Goal: Task Accomplishment & Management: Use online tool/utility

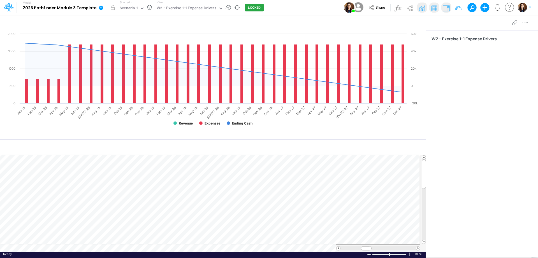
click at [102, 9] on icon at bounding box center [101, 8] width 4 height 4
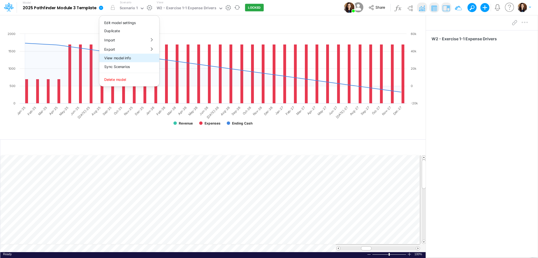
click at [117, 59] on button "View model info" at bounding box center [129, 58] width 60 height 9
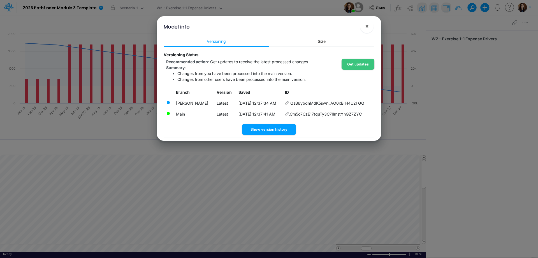
click at [366, 27] on span "×" at bounding box center [367, 26] width 4 height 7
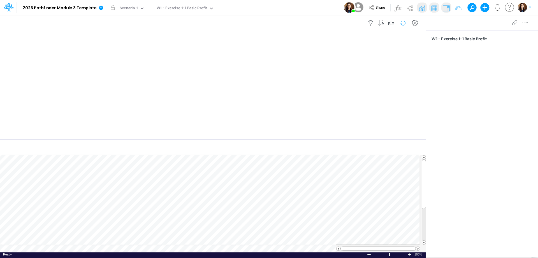
click at [402, 24] on button "button" at bounding box center [402, 23] width 13 height 10
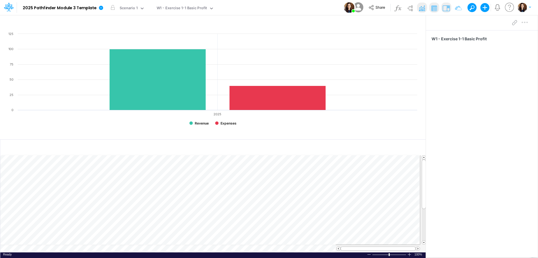
click at [310, 9] on div "Model 2025 Pathfinder Module 3 Template Edit model settings Duplicate Import Qu…" at bounding box center [269, 7] width 484 height 15
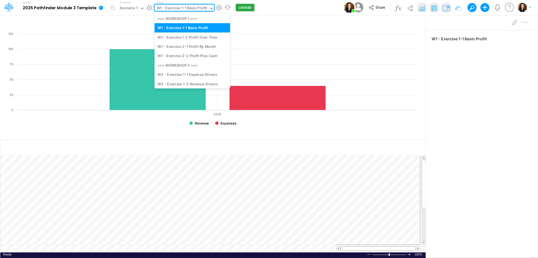
click at [194, 8] on div "W1 - Exercise 1-1 Basic Profit" at bounding box center [182, 8] width 50 height 6
click at [190, 36] on div "W1 - Exercise 1-2 Profit Over Time" at bounding box center [192, 37] width 76 height 9
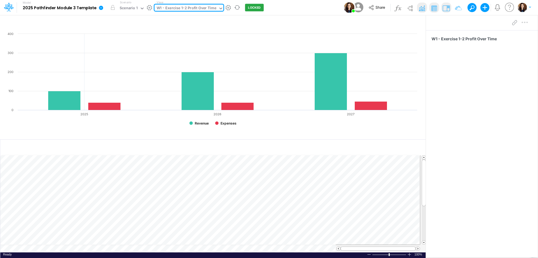
click at [204, 8] on div "W1 - Exercise 1-2 Profit Over Time" at bounding box center [187, 8] width 60 height 6
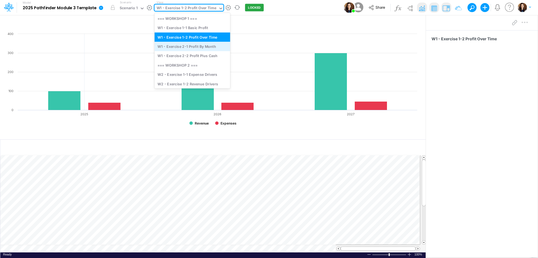
click at [201, 48] on div "W1 - Exercise 2-1 Profit By Month" at bounding box center [192, 46] width 76 height 9
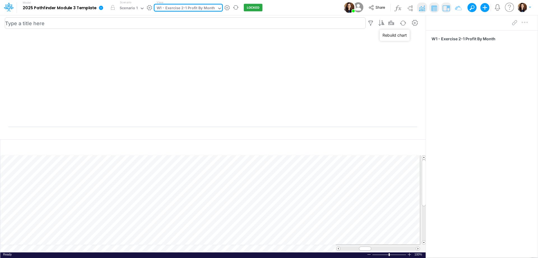
click at [402, 21] on button "button" at bounding box center [402, 23] width 13 height 10
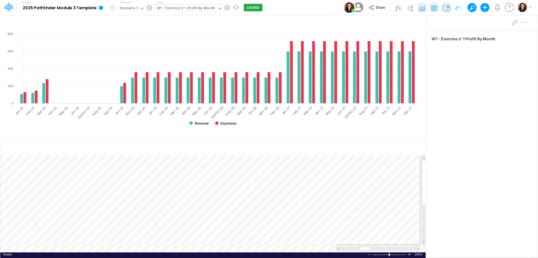
click at [212, 8] on div "W1 - Exercise 2-1 Profit By Month" at bounding box center [186, 8] width 59 height 6
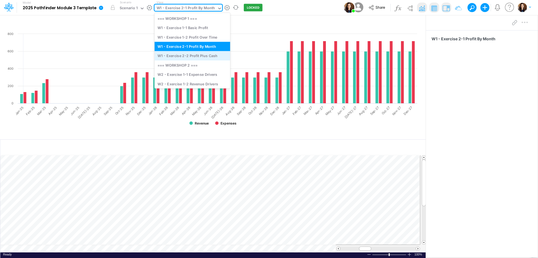
click at [204, 56] on div "W1 - Exercise 2-2 Profit Plus Cash" at bounding box center [192, 55] width 76 height 9
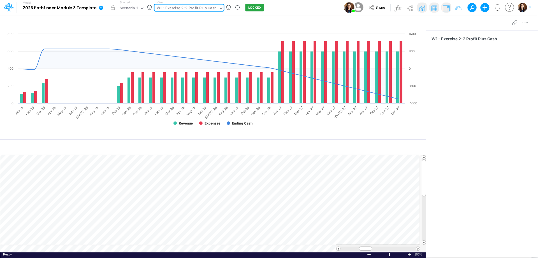
click at [270, 10] on div "Model 2025 Pathfinder Module 3 Template Edit model settings Duplicate Import Qu…" at bounding box center [269, 7] width 484 height 15
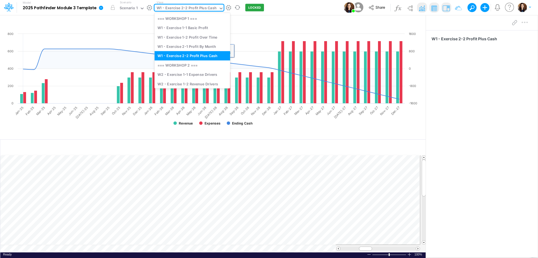
click at [191, 8] on div "W1 - Exercise 2-2 Profit Plus Cash" at bounding box center [187, 8] width 60 height 6
click at [199, 74] on div "W2 - Exercise 1-1 Expense Drivers" at bounding box center [192, 74] width 76 height 9
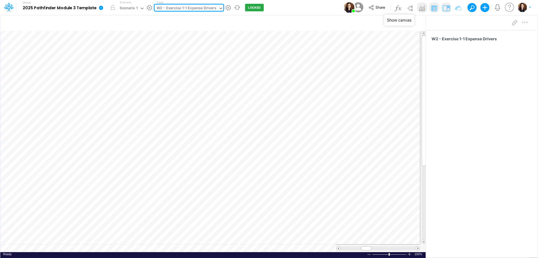
click at [421, 8] on img at bounding box center [421, 8] width 9 height 9
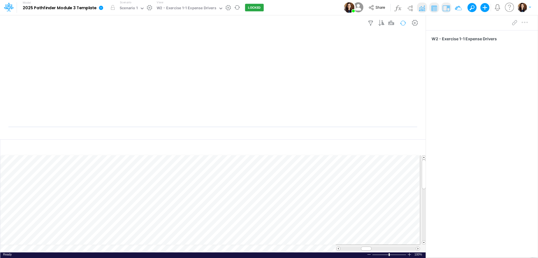
click at [401, 24] on button "button" at bounding box center [402, 23] width 13 height 10
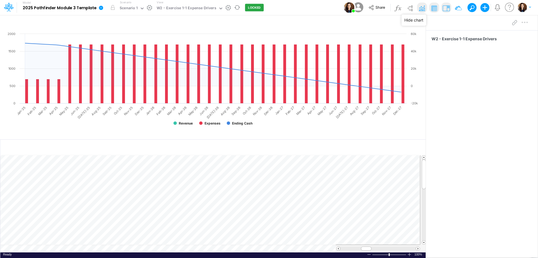
click at [421, 9] on img at bounding box center [421, 8] width 9 height 9
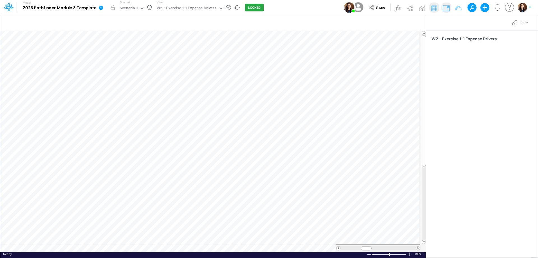
click at [199, 14] on div "View W2 - Exercise 1-1 Expense Drivers" at bounding box center [188, 7] width 69 height 15
click at [199, 10] on div "W2 - Exercise 1-1 Expense Drivers" at bounding box center [187, 8] width 60 height 6
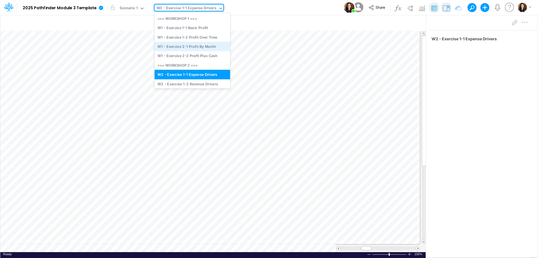
scroll to position [1, 0]
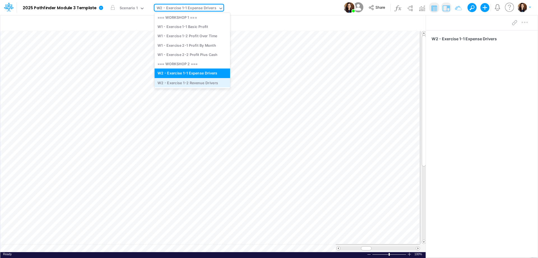
click at [197, 81] on div "W2 - Exercise 1-2 Revenue Drivers" at bounding box center [192, 82] width 76 height 9
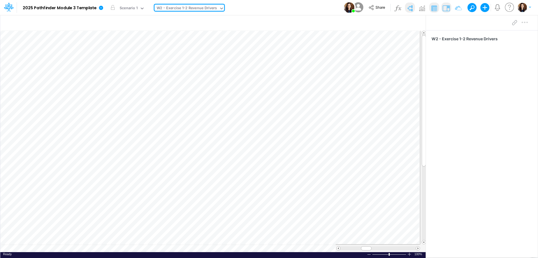
click at [409, 9] on img at bounding box center [409, 8] width 9 height 9
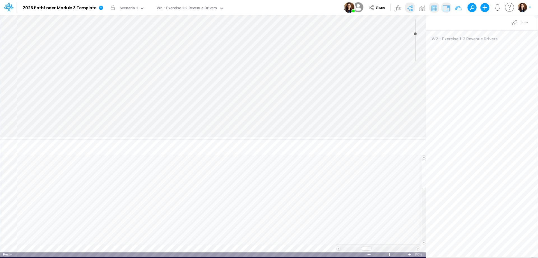
type input "0"
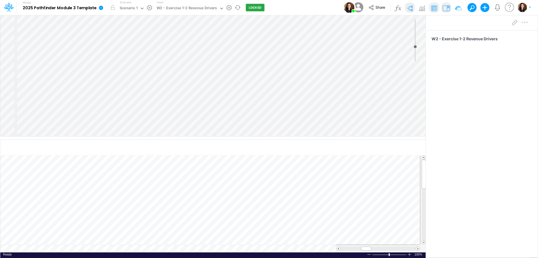
select select "Horizontal"
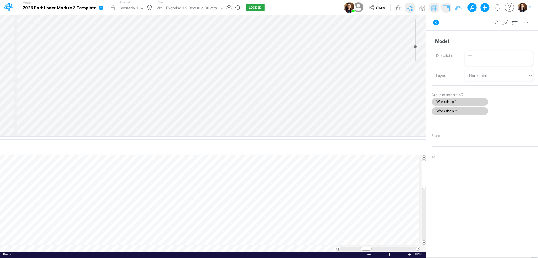
select select "Horizontal"
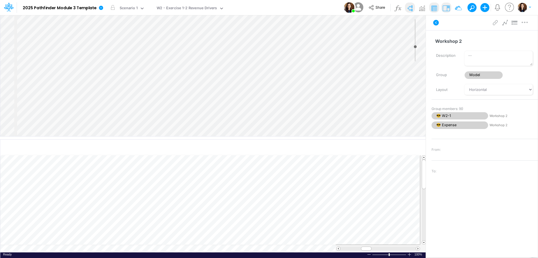
click at [140, 45] on div "Insert component Insert node Component Variable Constant Group Addition Subtrac…" at bounding box center [212, 75] width 425 height 121
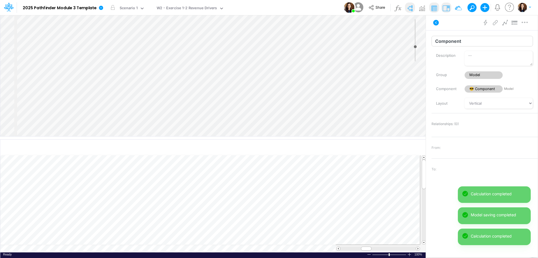
click at [453, 45] on input "Component" at bounding box center [481, 41] width 101 height 11
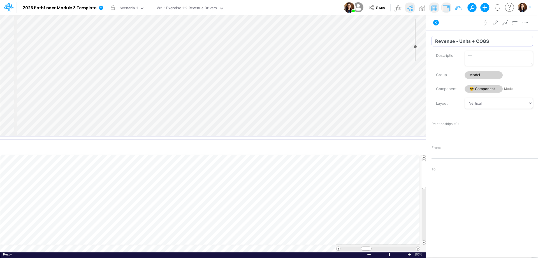
type input "Revenue - Units + COGS"
click at [460, 29] on div "Advanced settings Delete" at bounding box center [482, 23] width 112 height 16
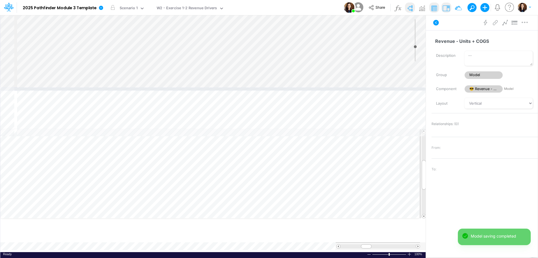
drag, startPoint x: 220, startPoint y: 138, endPoint x: 222, endPoint y: 89, distance: 49.1
click at [222, 89] on div at bounding box center [213, 89] width 426 height 3
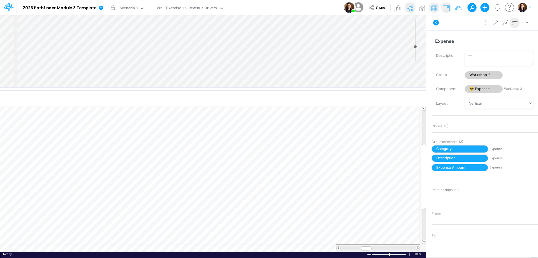
click at [285, 37] on div "Insert component Insert node Variable Constant Group Addition Subtraction Multi…" at bounding box center [212, 51] width 425 height 72
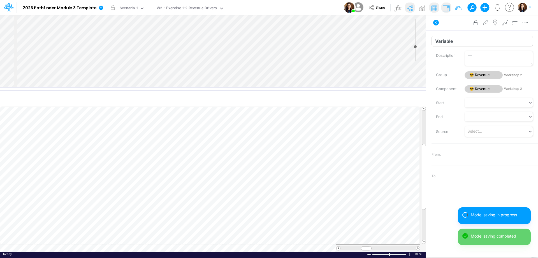
click at [454, 46] on input "Variable" at bounding box center [481, 41] width 101 height 11
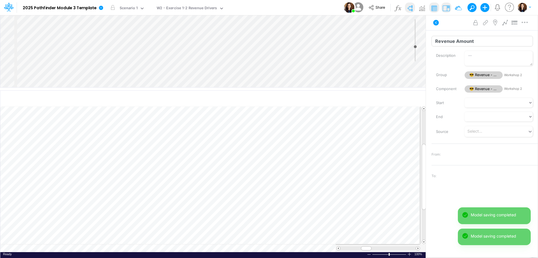
type input "Revenue Amount"
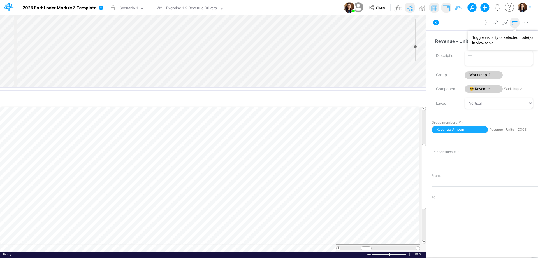
click at [516, 26] on button at bounding box center [515, 23] width 10 height 11
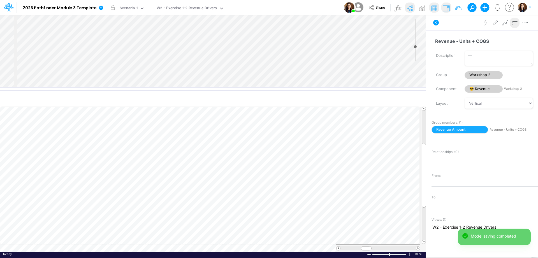
click at [293, 41] on div "Insert component Insert node Variable Constant Group Addition Subtraction Multi…" at bounding box center [212, 51] width 425 height 72
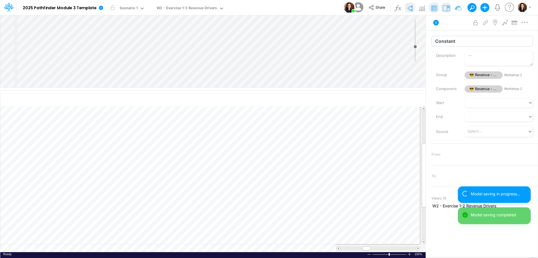
click at [462, 40] on input "Constant" at bounding box center [481, 41] width 101 height 11
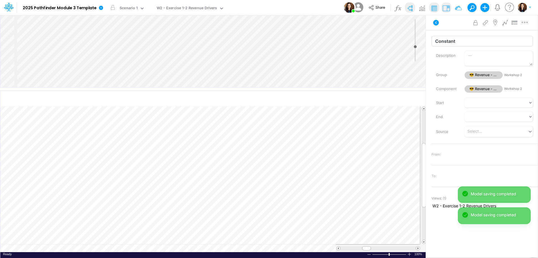
click at [462, 40] on input "Constant" at bounding box center [481, 41] width 101 height 11
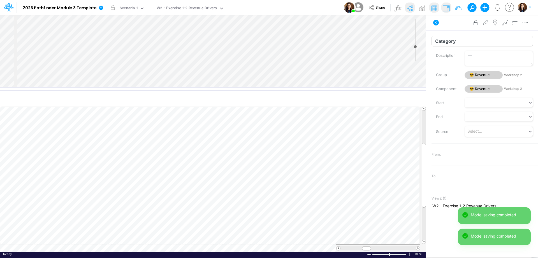
type input "Category"
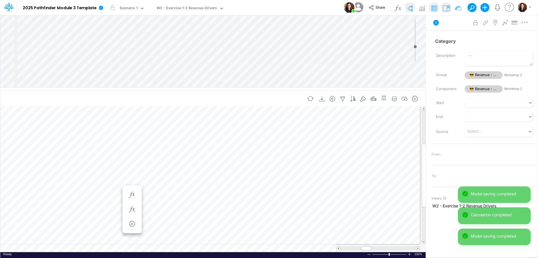
scroll to position [3, 1]
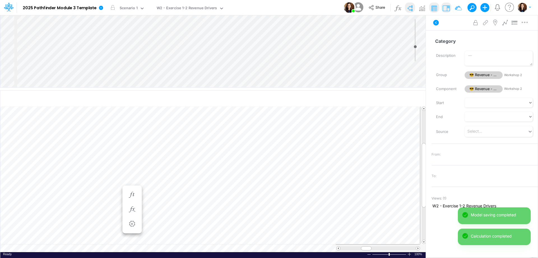
click at [285, 48] on div "Insert component Insert child node Variable Constant Group Addition Subtraction…" at bounding box center [212, 51] width 425 height 72
click at [475, 40] on input "Constant" at bounding box center [481, 41] width 101 height 11
type input "Description"
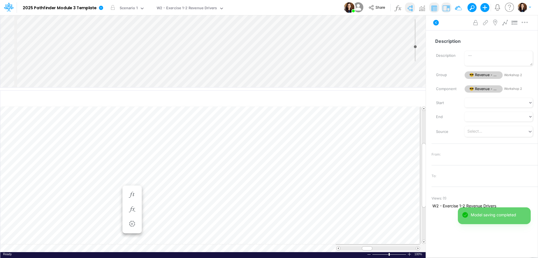
click at [457, 26] on div "Advanced settings Delete" at bounding box center [482, 23] width 112 height 16
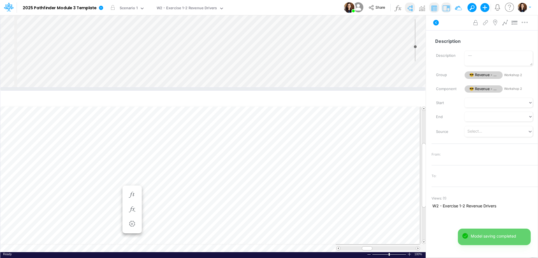
scroll to position [3, 1]
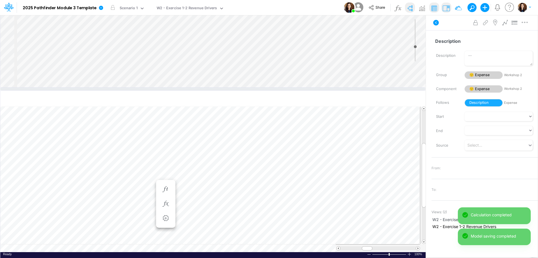
scroll to position [3, 1]
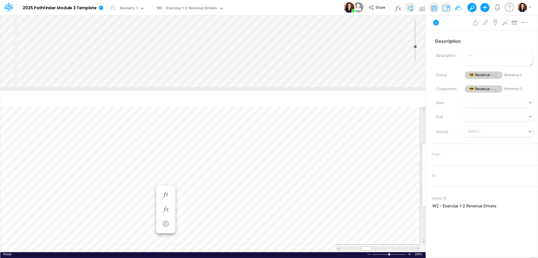
click at [285, 48] on div "Insert component Insert child node Variable Constant Group Addition Subtraction…" at bounding box center [212, 51] width 425 height 72
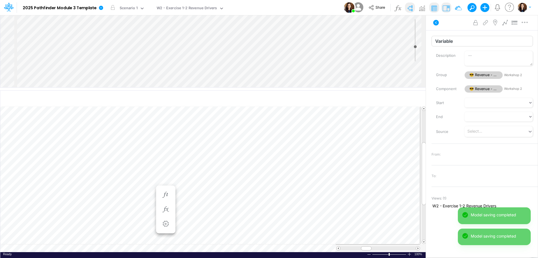
click at [467, 42] on input "Variable" at bounding box center [481, 41] width 101 height 11
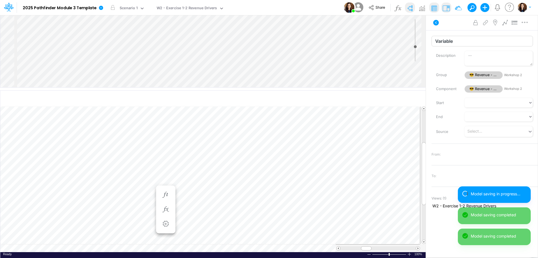
click at [467, 42] on input "Variable" at bounding box center [481, 41] width 101 height 11
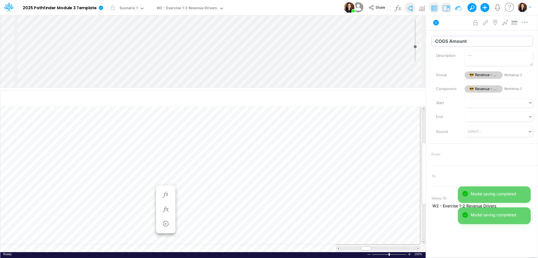
type input "COGS Amount"
click at [460, 27] on div "Advanced settings Delete" at bounding box center [482, 23] width 112 height 16
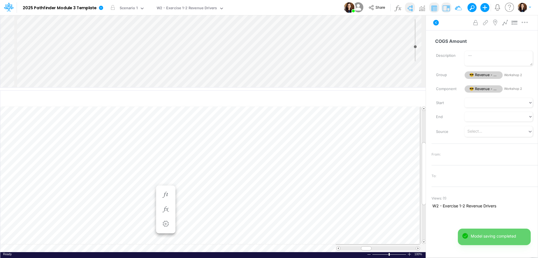
click at [294, 61] on div "Insert component Insert child node Variable Constant Group Addition Subtraction…" at bounding box center [212, 51] width 425 height 72
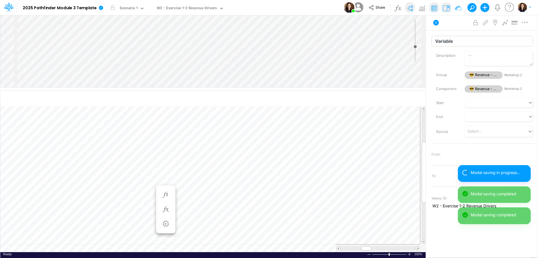
click at [448, 40] on input "Variable" at bounding box center [481, 41] width 101 height 11
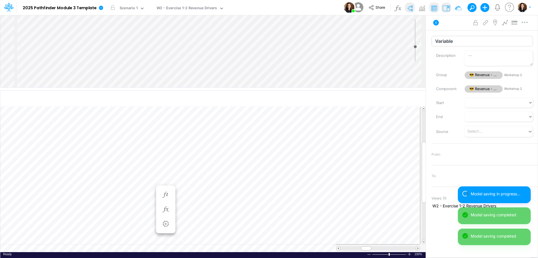
click at [448, 40] on input "Variable" at bounding box center [481, 41] width 101 height 11
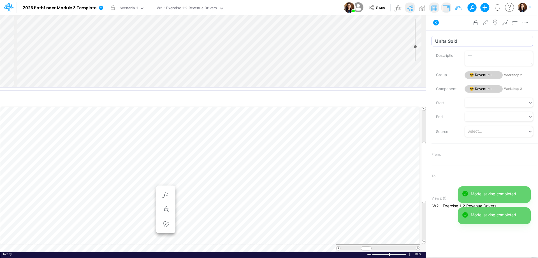
type input "Units Sold"
click at [456, 24] on div "Advanced settings Delete" at bounding box center [482, 23] width 112 height 16
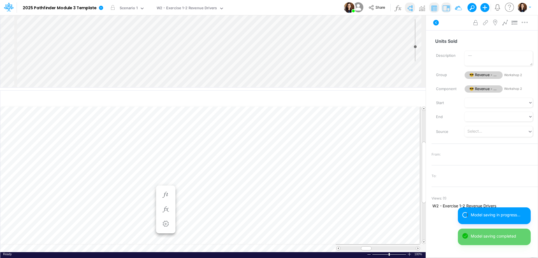
scroll to position [3, 1]
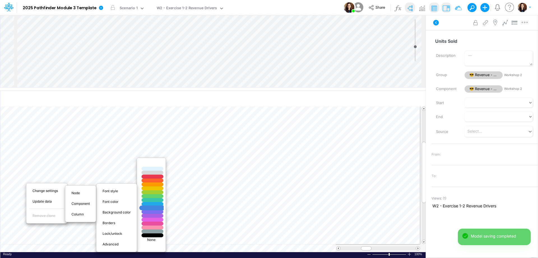
click at [152, 208] on div at bounding box center [152, 208] width 26 height 5
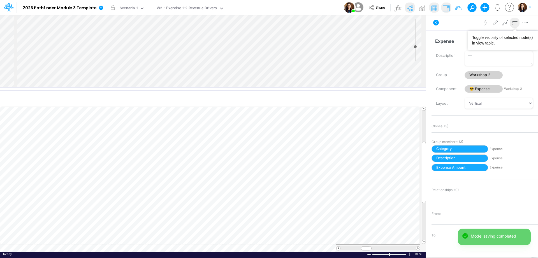
click at [516, 24] on icon at bounding box center [515, 23] width 8 height 6
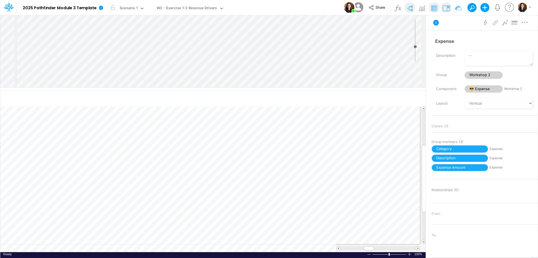
click at [278, 60] on div "Insert component Insert node Variable Constant Group Addition Subtraction Multi…" at bounding box center [212, 51] width 425 height 72
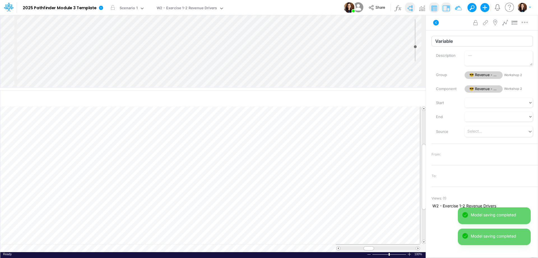
click at [448, 43] on input "Variable" at bounding box center [481, 41] width 101 height 11
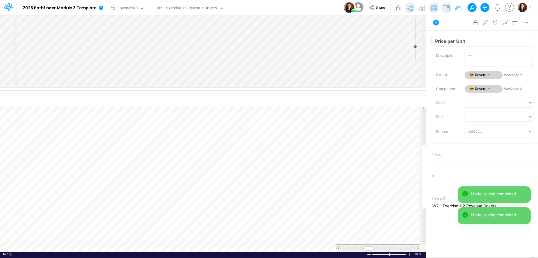
type input "Price per Unit"
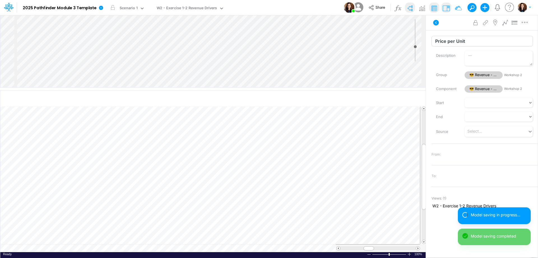
scroll to position [3, 1]
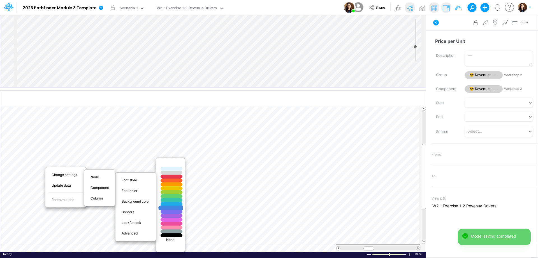
click at [171, 209] on div at bounding box center [171, 208] width 26 height 5
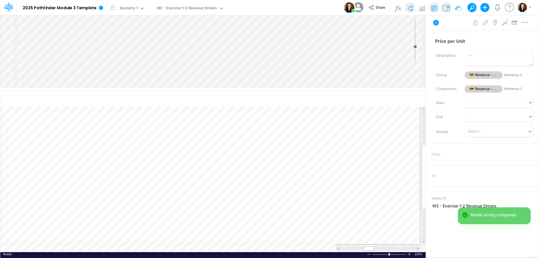
click at [284, 61] on div "Insert component Insert child node Variable Constant Group Addition Subtraction…" at bounding box center [212, 51] width 425 height 72
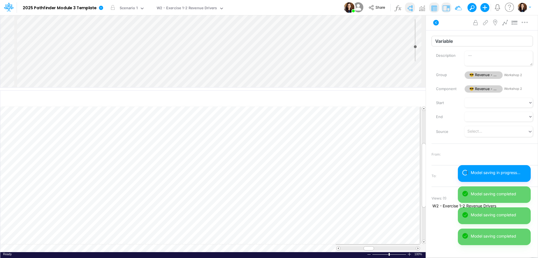
click at [474, 44] on input "Variable" at bounding box center [481, 41] width 101 height 11
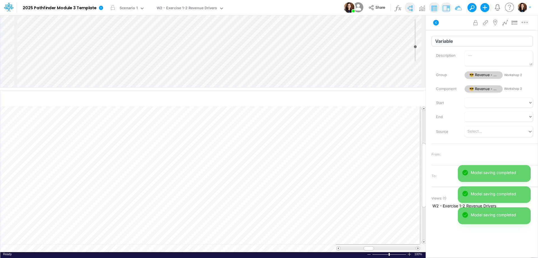
click at [474, 44] on input "Variable" at bounding box center [481, 41] width 101 height 11
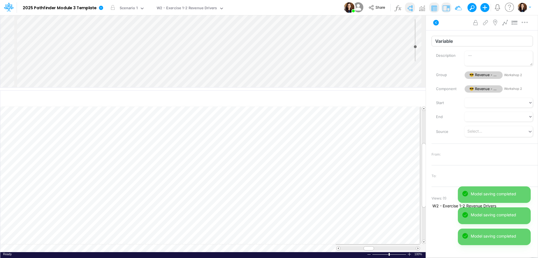
click at [448, 43] on input "Variable" at bounding box center [481, 41] width 101 height 11
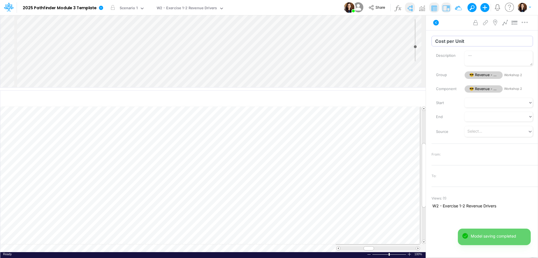
type input "Cost per Unit"
click at [449, 26] on div "Advanced settings Delete" at bounding box center [482, 23] width 112 height 16
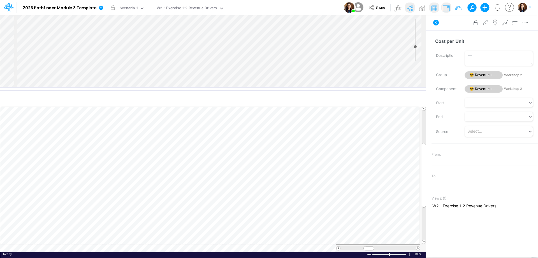
scroll to position [3, 1]
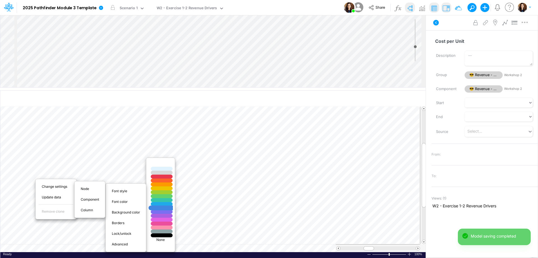
click at [164, 208] on div at bounding box center [162, 208] width 26 height 5
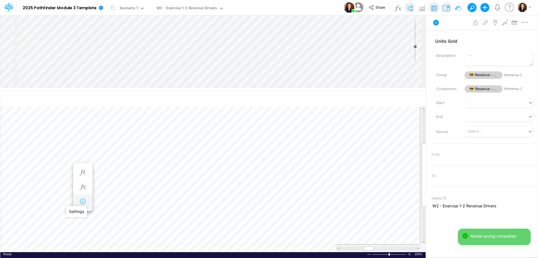
click at [81, 199] on icon "button" at bounding box center [82, 202] width 8 height 6
select select "sum"
select select "field"
select select "Number"
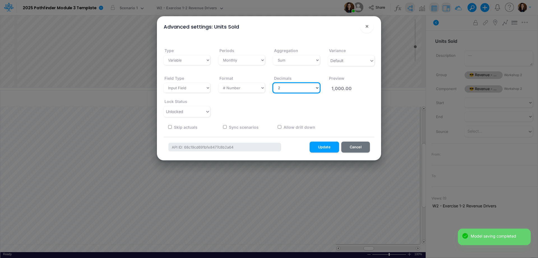
click at [286, 88] on select "Select decimals places 0 1 2 3 4 5 6 7 8 9 10" at bounding box center [296, 88] width 47 height 10
select select "0"
click at [273, 83] on select "Select decimals places 0 1 2 3 4 5 6 7 8 9 10" at bounding box center [296, 88] width 47 height 10
type input "1,000"
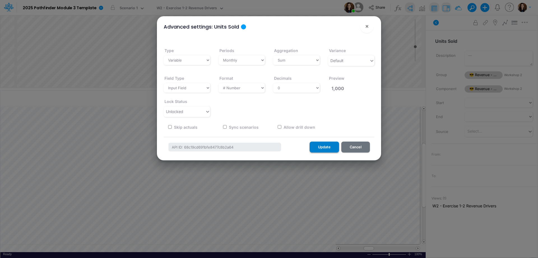
click at [324, 147] on button "Update" at bounding box center [324, 147] width 29 height 11
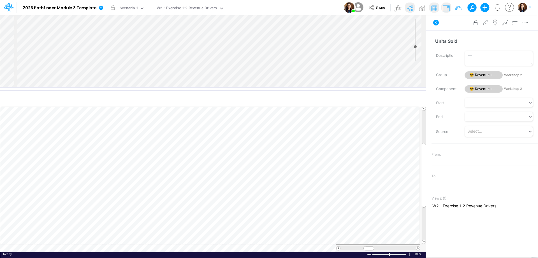
scroll to position [3, 1]
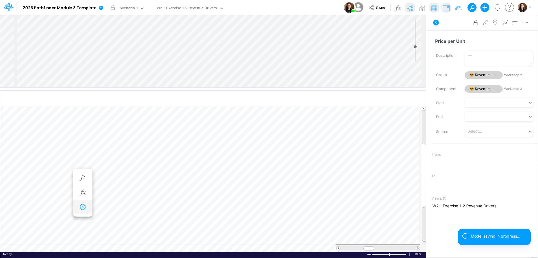
click at [81, 205] on icon "button" at bounding box center [82, 208] width 8 height 6
select select "sum"
select select "field"
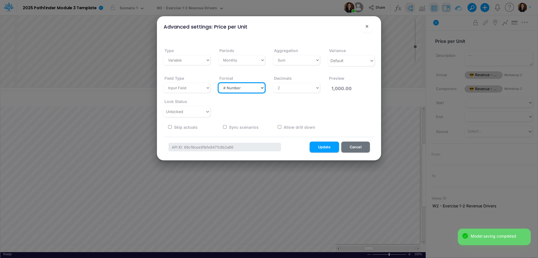
click at [254, 89] on select "Select a type # Number $ USD % Percentage Boolean Text Date Period" at bounding box center [242, 88] width 47 height 10
select select "Currency-USD"
click at [219, 83] on select "Select a type # Number $ USD % Percentage Boolean Text Date Period" at bounding box center [242, 88] width 47 height 10
type input "$1,000.00"
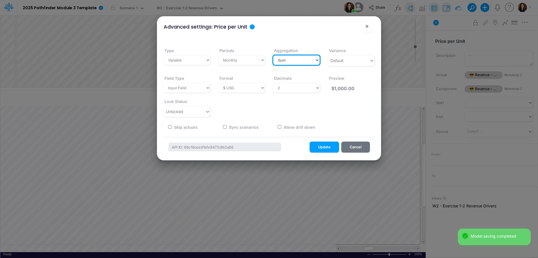
click at [302, 61] on select "Select a type Sum First Last Average Calculated" at bounding box center [296, 60] width 47 height 10
select select "last"
click at [273, 55] on select "Select a type Sum First Last Average Calculated" at bounding box center [296, 60] width 47 height 10
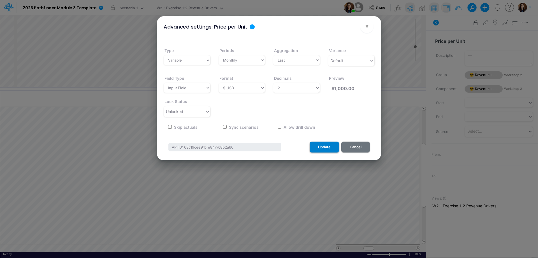
click at [328, 147] on button "Update" at bounding box center [324, 147] width 29 height 11
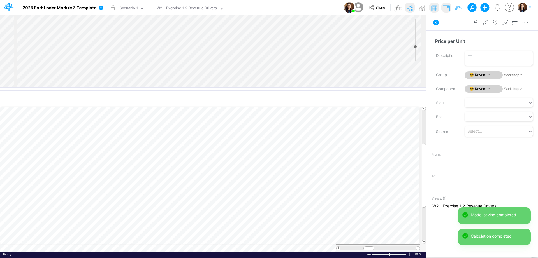
scroll to position [47, 0]
click at [283, 62] on div "Insert component Insert child node Variable Constant Group Addition Subtraction…" at bounding box center [212, 51] width 425 height 72
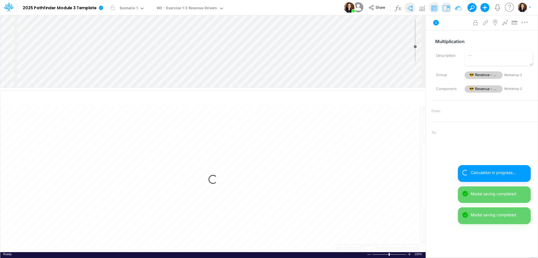
select select "1"
select select "Multiply"
select select "Add"
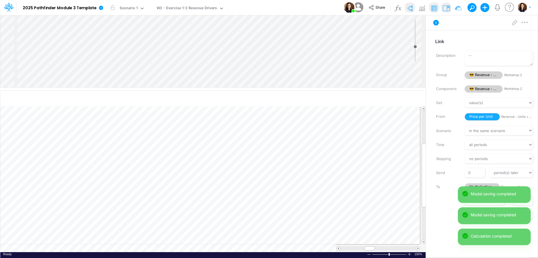
scroll to position [3, 1]
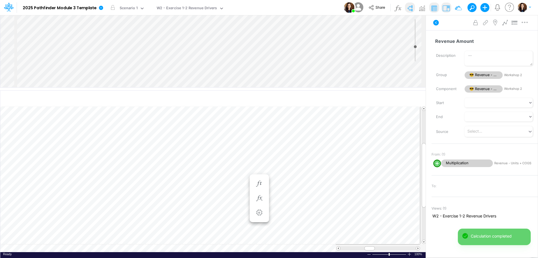
scroll to position [3, 1]
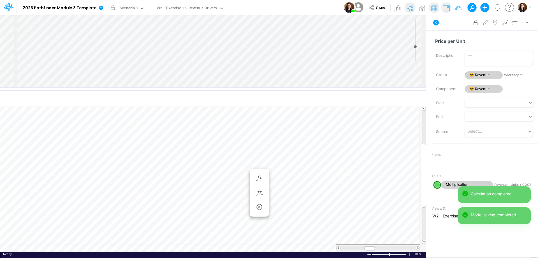
scroll to position [3, 1]
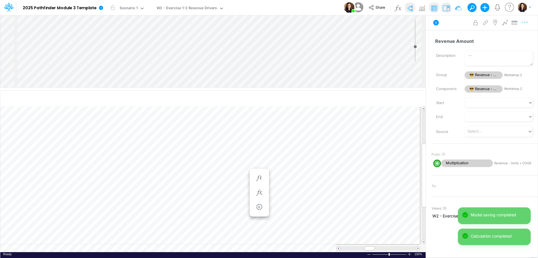
click at [523, 26] on button "button" at bounding box center [524, 22] width 10 height 11
click at [514, 35] on button "Advanced settings" at bounding box center [495, 37] width 67 height 10
select select "sum"
select select "field"
select select "Number"
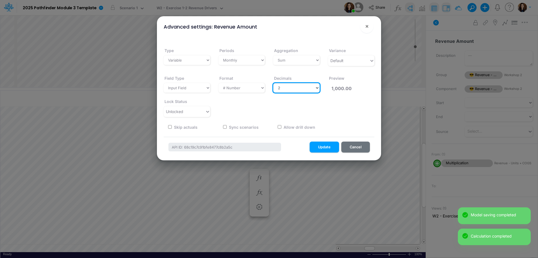
click at [291, 85] on select "Select decimals places 0 1 2 3 4 5 6 7 8 9 10" at bounding box center [296, 88] width 47 height 10
select select "0"
click at [273, 83] on select "Select decimals places 0 1 2 3 4 5 6 7 8 9 10" at bounding box center [296, 88] width 47 height 10
type input "1,000"
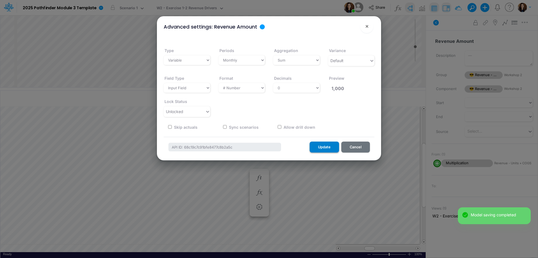
click at [324, 148] on button "Update" at bounding box center [324, 147] width 29 height 11
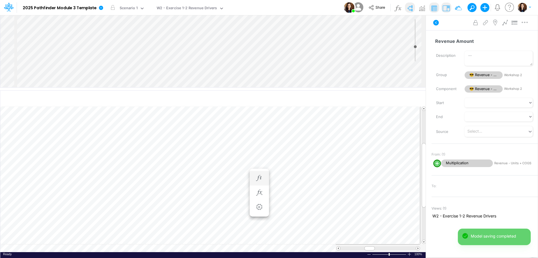
scroll to position [3, 1]
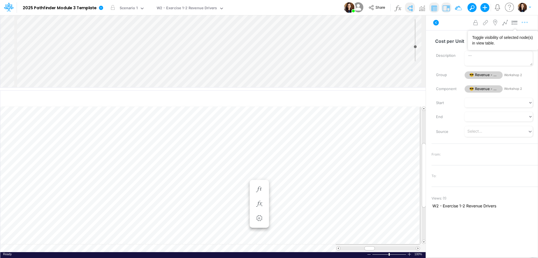
click at [526, 21] on icon "button" at bounding box center [525, 23] width 8 height 6
click at [517, 35] on button "Advanced settings" at bounding box center [495, 37] width 67 height 10
select select "sum"
select select "field"
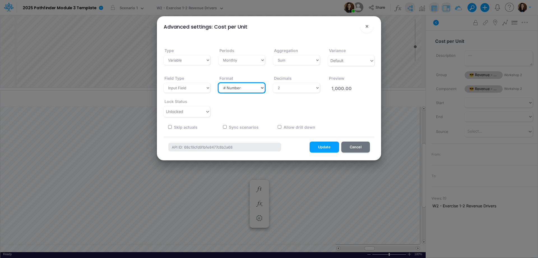
click at [242, 89] on select "Select a type # Number $ USD % Percentage Boolean Text Date Period" at bounding box center [242, 88] width 47 height 10
select select "Currency-USD"
click at [219, 83] on select "Select a type # Number $ USD % Percentage Boolean Text Date Period" at bounding box center [242, 88] width 47 height 10
type input "$1,000.00"
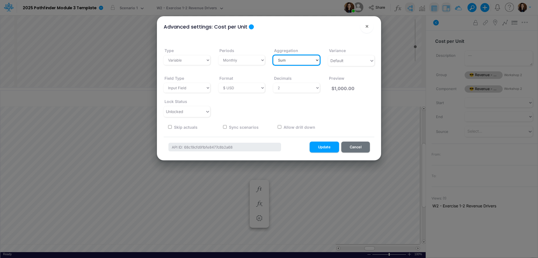
click at [289, 59] on select "Select a type Sum First Last Average Calculated" at bounding box center [296, 60] width 47 height 10
select select "last"
click at [273, 55] on select "Select a type Sum First Last Average Calculated" at bounding box center [296, 60] width 47 height 10
drag, startPoint x: 327, startPoint y: 147, endPoint x: 268, endPoint y: 183, distance: 69.0
click at [327, 147] on button "Update" at bounding box center [324, 147] width 29 height 11
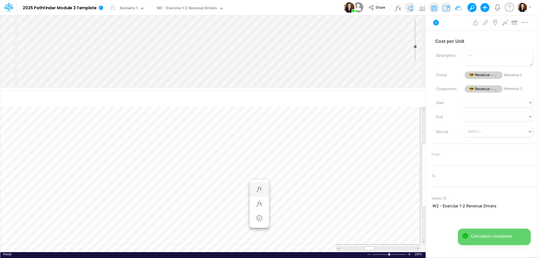
scroll to position [3, 1]
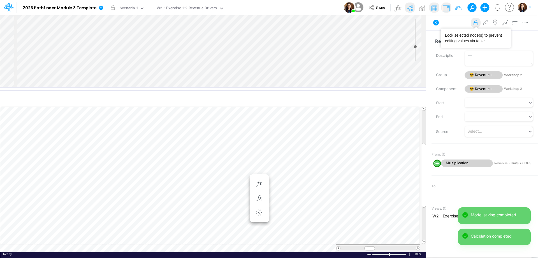
click at [475, 25] on icon at bounding box center [476, 23] width 8 height 6
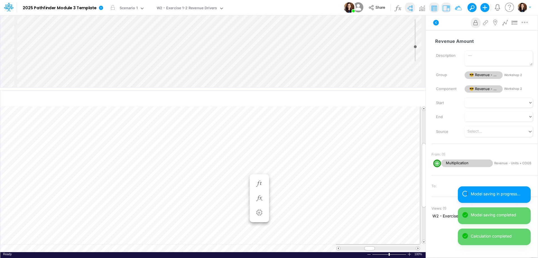
scroll to position [3, 1]
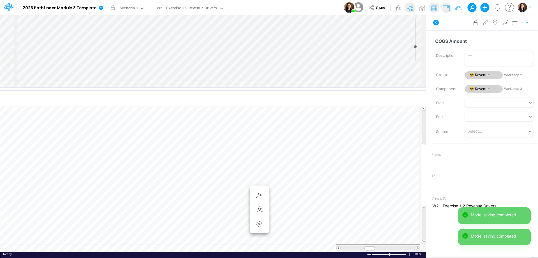
click at [526, 23] on icon "button" at bounding box center [525, 23] width 8 height 6
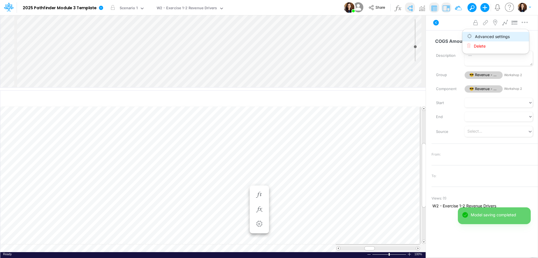
click at [518, 36] on button "Advanced settings" at bounding box center [495, 37] width 67 height 10
select select "sum"
select select "field"
select select "Number"
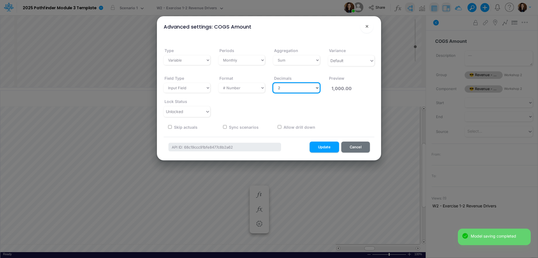
click at [303, 91] on select "Select decimals places 0 1 2 3 4 5 6 7 8 9 10" at bounding box center [296, 88] width 47 height 10
select select "0"
click at [273, 83] on select "Select decimals places 0 1 2 3 4 5 6 7 8 9 10" at bounding box center [296, 88] width 47 height 10
type input "1,000"
click at [193, 110] on div "Unlocked" at bounding box center [184, 111] width 41 height 9
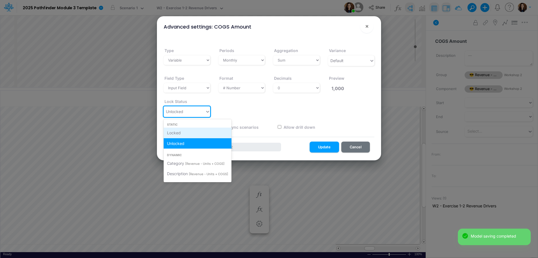
click at [189, 129] on div "Locked" at bounding box center [198, 133] width 68 height 10
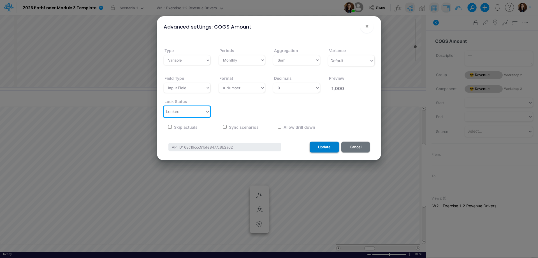
click at [320, 146] on button "Update" at bounding box center [324, 147] width 29 height 11
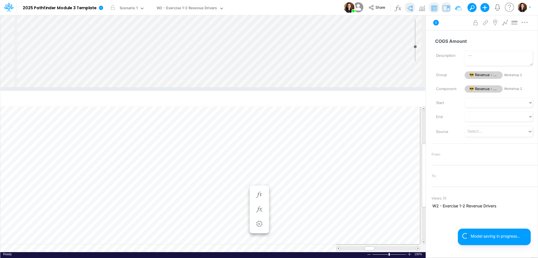
scroll to position [41, 0]
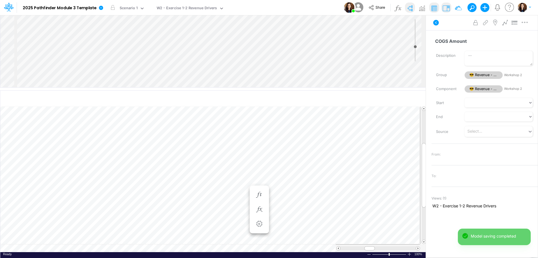
click at [280, 56] on div "Insert component Insert child node Variable Constant Group Addition Subtraction…" at bounding box center [212, 51] width 425 height 72
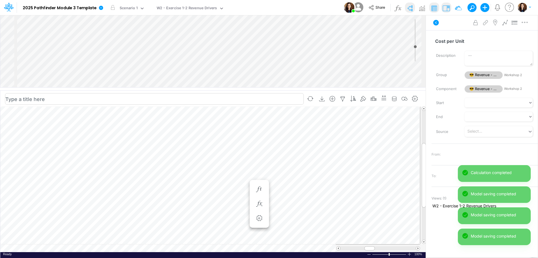
scroll to position [3, 1]
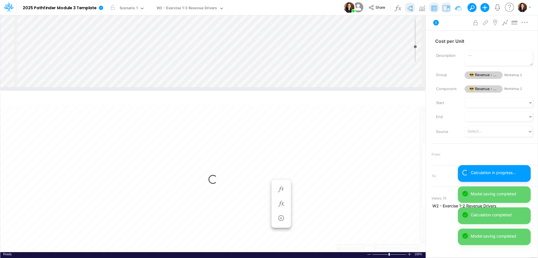
select select "1"
select select "Multiply"
select select "Add"
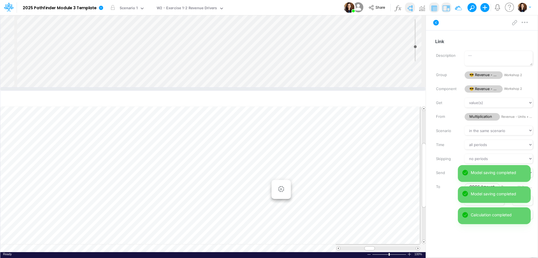
scroll to position [22, 0]
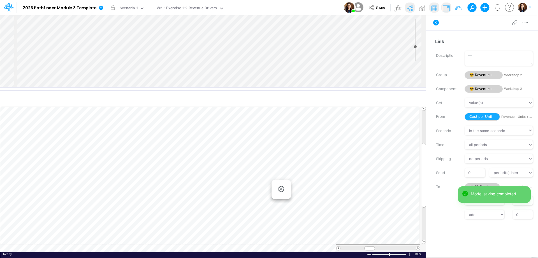
click at [290, 52] on div "Insert component Insert node Variable Constant Group Addition Subtraction Multi…" at bounding box center [212, 51] width 425 height 72
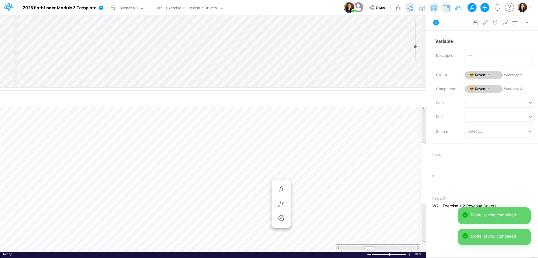
scroll to position [50, 0]
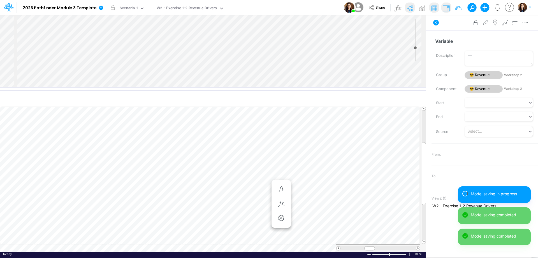
type input "-5"
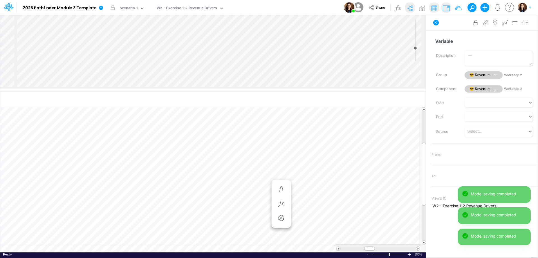
drag, startPoint x: 285, startPoint y: 90, endPoint x: 281, endPoint y: 121, distance: 31.3
click at [281, 91] on div at bounding box center [213, 90] width 426 height 3
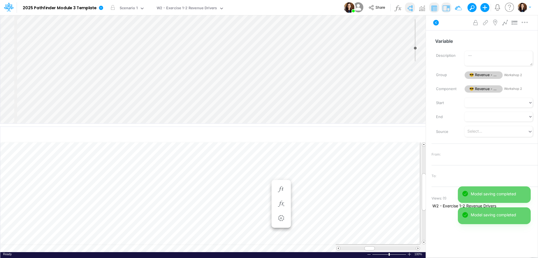
scroll to position [0, 0]
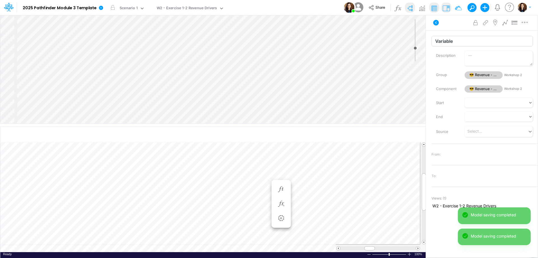
click at [456, 39] on input "Variable" at bounding box center [481, 41] width 101 height 11
click at [455, 39] on input "Variable" at bounding box center [481, 41] width 101 height 11
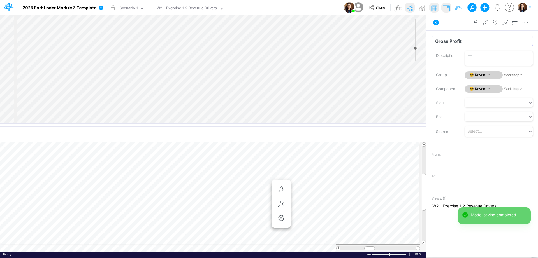
type input "Gross Profit"
click at [446, 27] on div "Advanced settings Delete" at bounding box center [482, 23] width 112 height 16
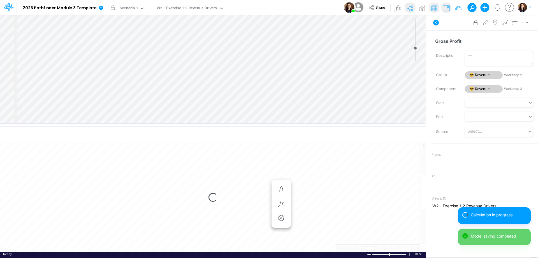
select select "1"
select select "Multiply"
select select "Add"
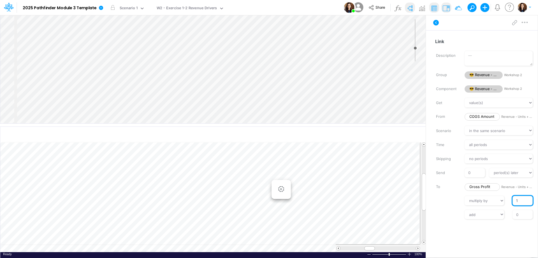
click at [513, 200] on input "1" at bounding box center [522, 201] width 20 height 10
type input "-1"
click at [451, 205] on div "// multiply by divide by -1" at bounding box center [484, 201] width 115 height 10
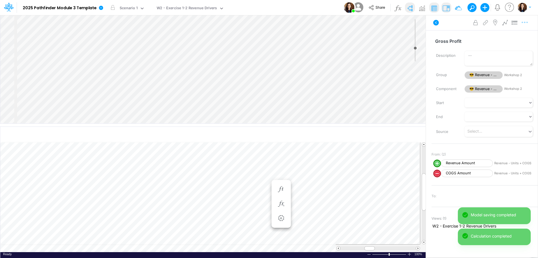
click at [525, 22] on icon "button" at bounding box center [525, 23] width 8 height 6
click at [517, 34] on button "Advanced settings" at bounding box center [495, 37] width 67 height 10
select select "sum"
select select "field"
select select "Number"
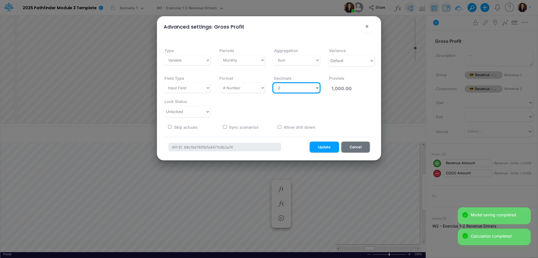
click at [295, 92] on select "Select decimals places 0 1 2 3 4 5 6 7 8 9 10" at bounding box center [296, 88] width 47 height 10
select select "0"
click at [273, 83] on select "Select decimals places 0 1 2 3 4 5 6 7 8 9 10" at bounding box center [296, 88] width 47 height 10
type input "1,000"
click at [324, 147] on button "Update" at bounding box center [324, 147] width 29 height 11
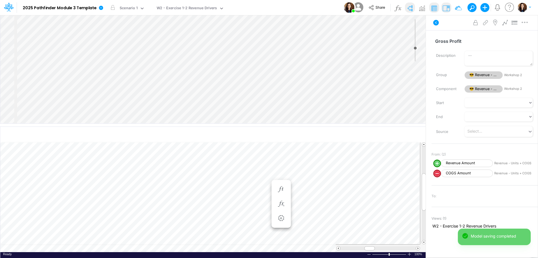
click at [287, 104] on div "Insert component Insert child node Variable Constant Group Addition Subtraction…" at bounding box center [212, 69] width 425 height 108
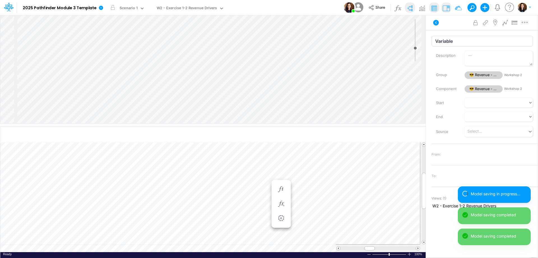
click at [449, 42] on input "Variable" at bounding box center [481, 41] width 101 height 11
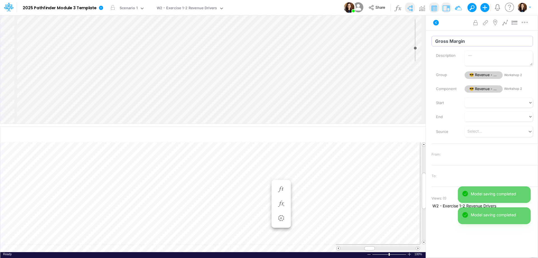
type input "Gross Margin"
click at [452, 25] on div "Advanced settings Delete" at bounding box center [482, 23] width 112 height 16
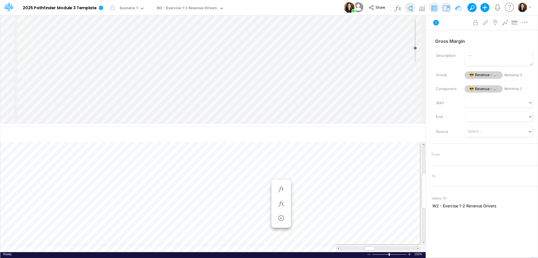
click at [273, 105] on div "Insert component Insert child node Variable Constant Group Addition Subtraction…" at bounding box center [212, 69] width 425 height 108
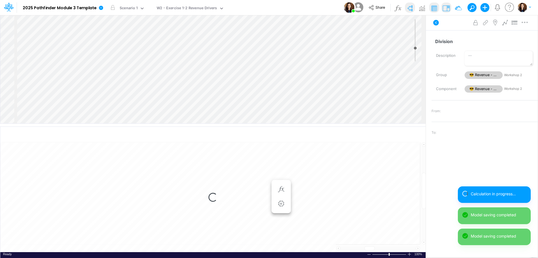
select select "1"
select select "Multiply"
select select "Add"
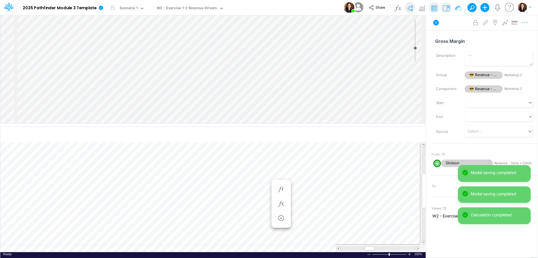
click at [525, 23] on icon "button" at bounding box center [525, 23] width 8 height 6
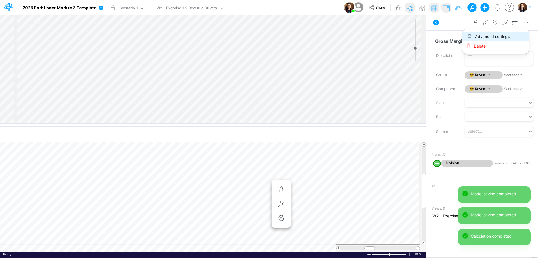
click at [516, 38] on button "Advanced settings" at bounding box center [495, 37] width 67 height 10
select select "sum"
select select "field"
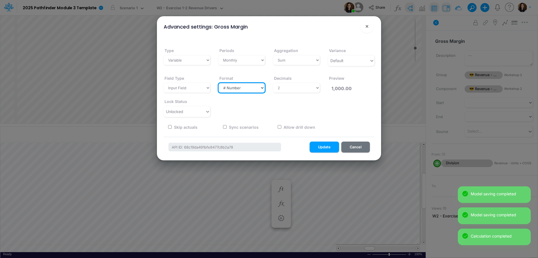
drag, startPoint x: 251, startPoint y: 85, endPoint x: 250, endPoint y: 88, distance: 2.8
click at [251, 85] on select "Select a type # Number $ USD % Percentage Boolean Text Date Period" at bounding box center [242, 88] width 47 height 10
select select "Percentage"
click at [219, 83] on select "Select a type # Number $ USD % Percentage Boolean Text Date Period" at bounding box center [242, 88] width 47 height 10
type input "100.00%"
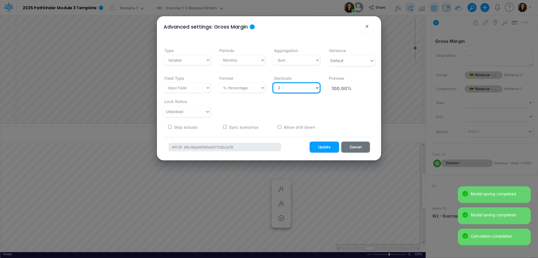
click at [296, 89] on select "Select decimals places 0 1 2 3 4 5 6 7 8 9 10" at bounding box center [296, 88] width 47 height 10
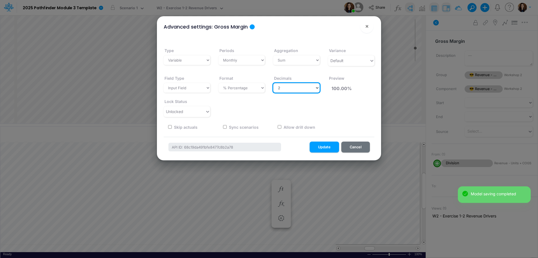
select select "0"
click at [273, 83] on select "Select decimals places 0 1 2 3 4 5 6 7 8 9 10" at bounding box center [296, 88] width 47 height 10
type input "100%"
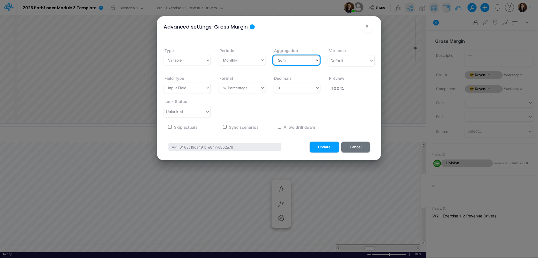
click at [299, 62] on select "Select a type Sum First Last Average Calculated" at bounding box center [296, 60] width 47 height 10
select select "calculated"
click at [273, 55] on select "Select a type Sum First Last Average Calculated" at bounding box center [296, 60] width 47 height 10
click at [192, 114] on div "Unlocked" at bounding box center [184, 111] width 41 height 9
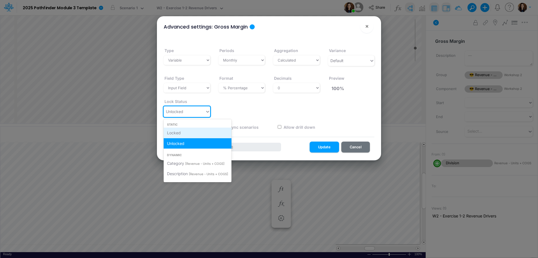
click at [187, 129] on div "Locked" at bounding box center [198, 133] width 68 height 10
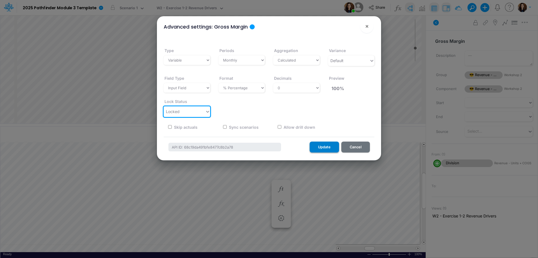
click at [323, 144] on button "Update" at bounding box center [324, 147] width 29 height 11
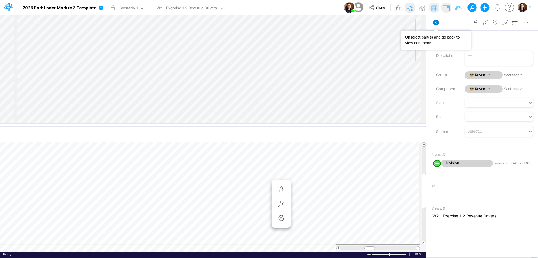
click at [436, 23] on icon at bounding box center [436, 23] width 6 height 6
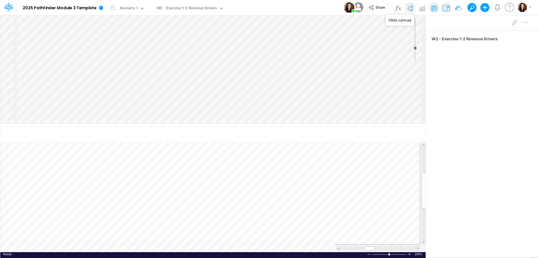
click at [410, 8] on img at bounding box center [409, 8] width 9 height 9
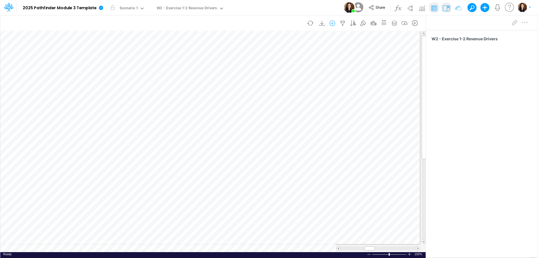
click at [334, 22] on icon "button" at bounding box center [332, 23] width 8 height 6
click at [308, 56] on p "Revenue - Units + COGS" at bounding box center [300, 56] width 50 height 6
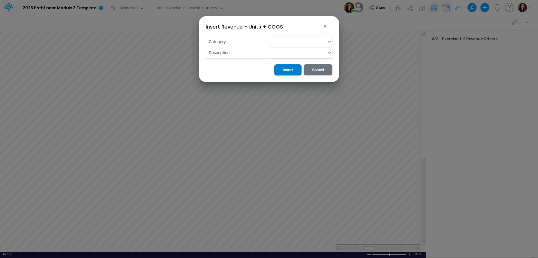
click at [290, 70] on button "Insert" at bounding box center [287, 69] width 27 height 11
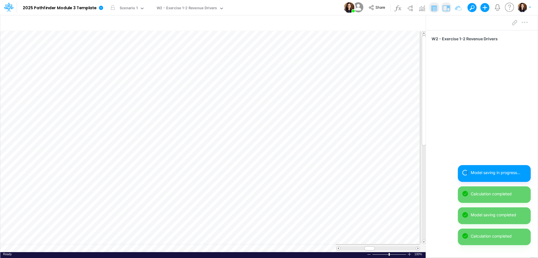
scroll to position [3, 1]
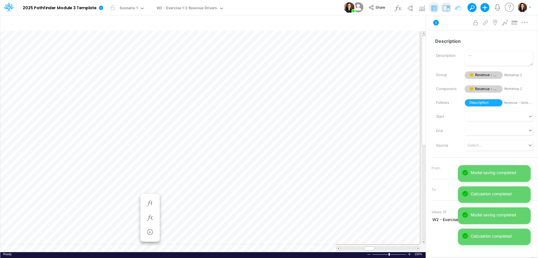
scroll to position [3, 1]
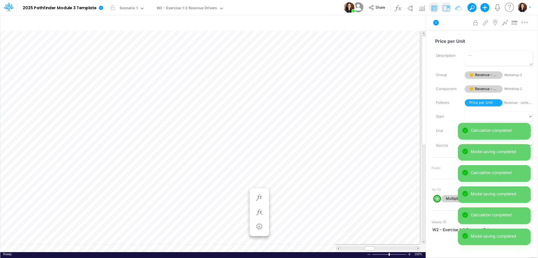
scroll to position [3, 1]
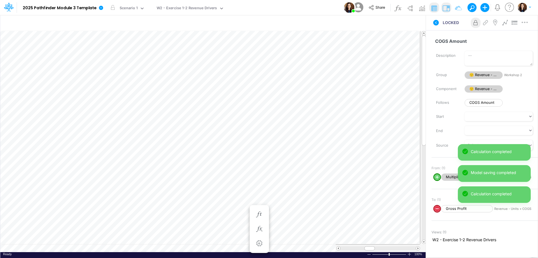
scroll to position [3, 1]
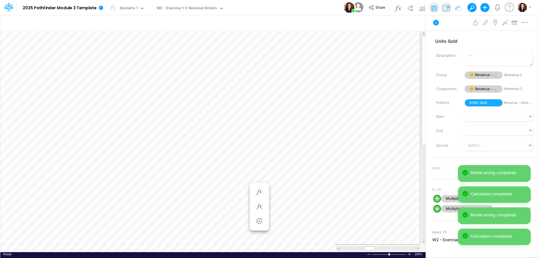
scroll to position [3, 1]
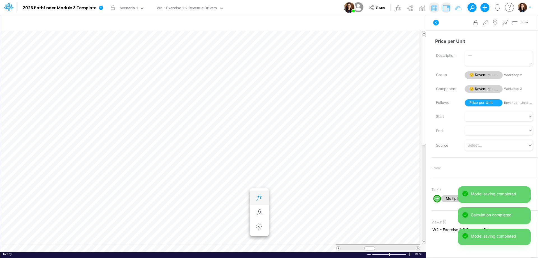
click at [258, 199] on icon "button" at bounding box center [259, 198] width 8 height 6
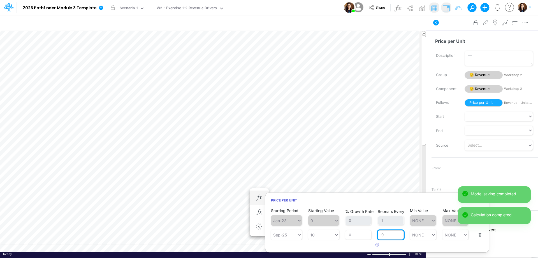
scroll to position [0, 0]
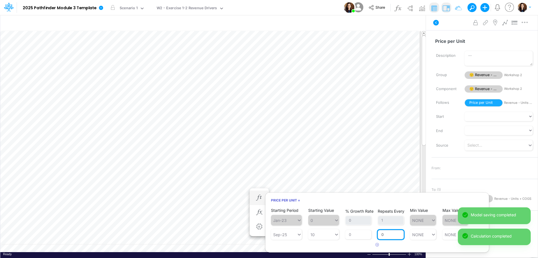
drag, startPoint x: 387, startPoint y: 237, endPoint x: 381, endPoint y: 237, distance: 5.6
click at [381, 237] on input "0" at bounding box center [391, 235] width 26 height 10
type input "1"
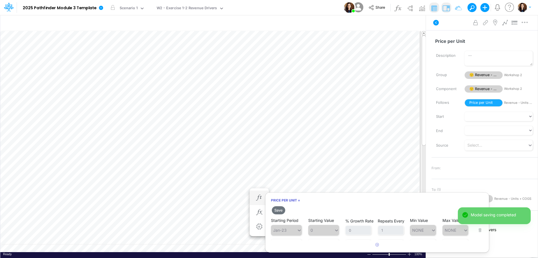
click at [321, 244] on article at bounding box center [377, 245] width 224 height 9
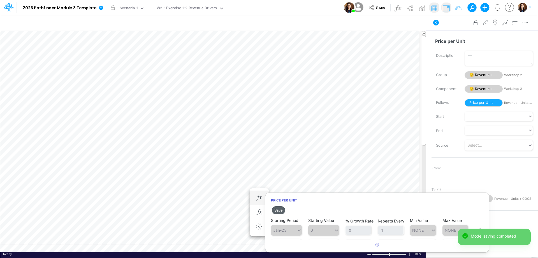
click at [278, 210] on button "Save" at bounding box center [278, 211] width 13 height 8
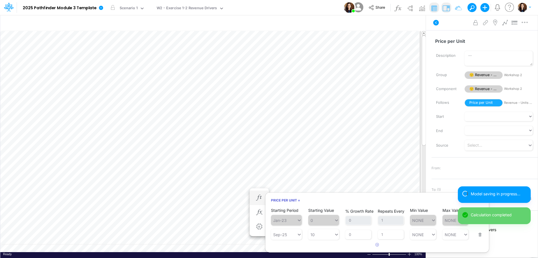
scroll to position [3, 1]
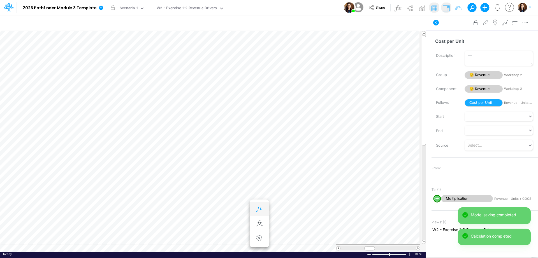
click at [260, 208] on icon "button" at bounding box center [259, 209] width 8 height 6
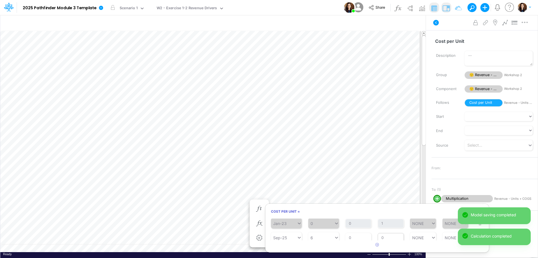
scroll to position [11, 0]
drag, startPoint x: 383, startPoint y: 236, endPoint x: 378, endPoint y: 236, distance: 5.1
click at [378, 236] on input "0" at bounding box center [391, 235] width 26 height 10
type input "1"
click at [332, 242] on article at bounding box center [377, 245] width 224 height 9
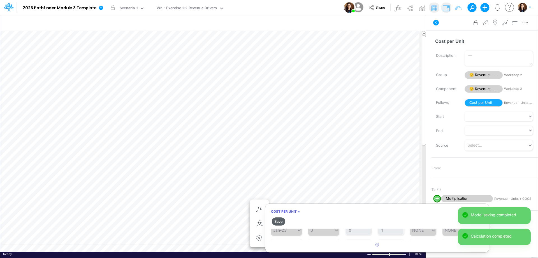
click at [278, 222] on button "Save" at bounding box center [278, 222] width 13 height 8
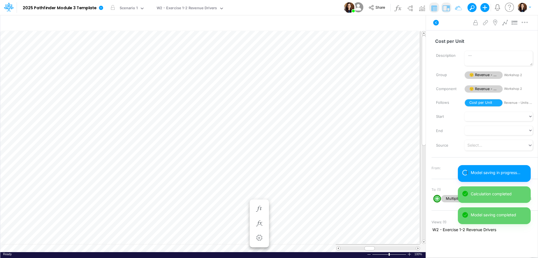
scroll to position [3, 1]
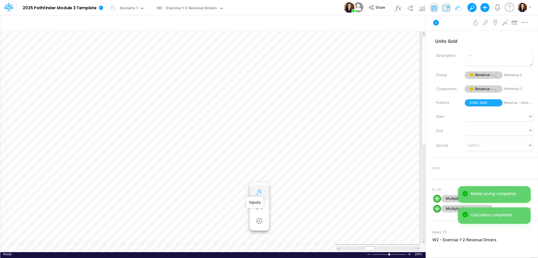
click at [259, 192] on icon "button" at bounding box center [259, 192] width 8 height 6
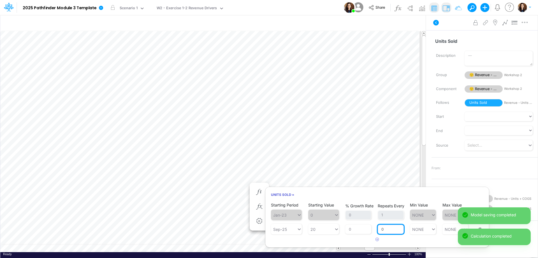
drag, startPoint x: 387, startPoint y: 229, endPoint x: 377, endPoint y: 230, distance: 10.1
click at [377, 230] on div "Starting Period Sep-25 Starting Value 20 % Growth Rate 0 Repeats Every 0 Min Va…" at bounding box center [377, 226] width 212 height 18
type input "1"
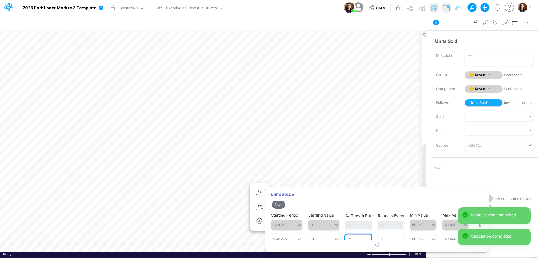
drag, startPoint x: 357, startPoint y: 231, endPoint x: 344, endPoint y: 230, distance: 13.2
click at [344, 230] on div "Starting Period Sep-25 Starting Value 20 % Growth Rate 0 Repeats Every 1 Min Va…" at bounding box center [377, 236] width 212 height 18
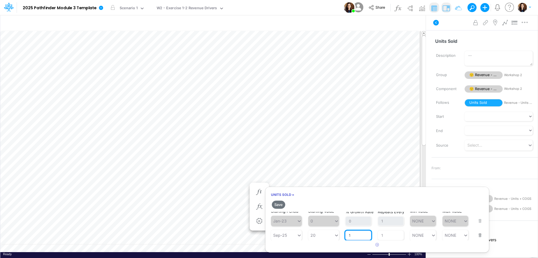
scroll to position [5, 0]
type input "1"
click at [323, 201] on h2 "Save" at bounding box center [377, 205] width 224 height 10
click at [279, 205] on button "Save" at bounding box center [278, 205] width 13 height 8
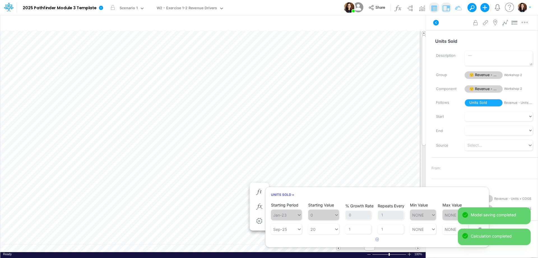
click at [449, 25] on div "Advanced settings Delete" at bounding box center [482, 23] width 112 height 16
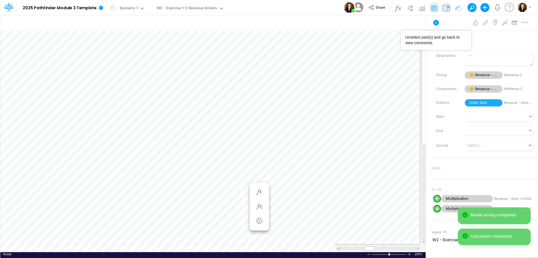
click at [436, 23] on icon at bounding box center [436, 22] width 7 height 7
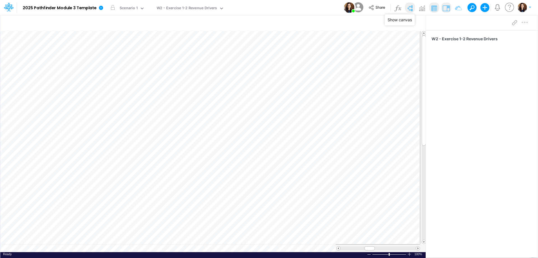
click at [408, 8] on img at bounding box center [409, 8] width 9 height 9
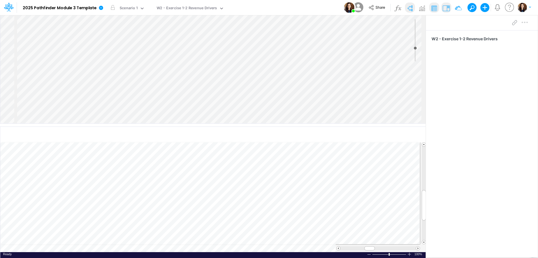
click at [275, 103] on div "Insert component Insert node Component Variable Constant Group Addition Subtrac…" at bounding box center [212, 69] width 425 height 108
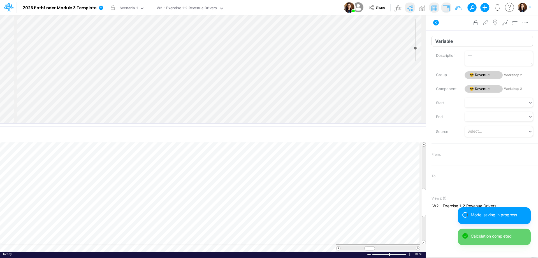
click at [448, 44] on input "Variable" at bounding box center [481, 41] width 101 height 11
click at [458, 24] on div "Advanced settings Delete" at bounding box center [482, 23] width 112 height 16
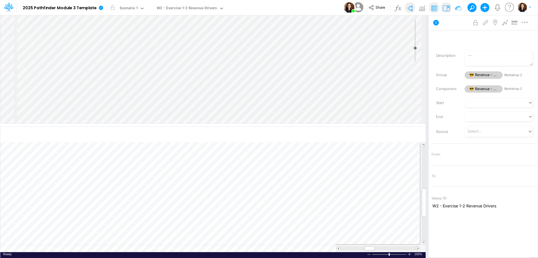
scroll to position [3, 1]
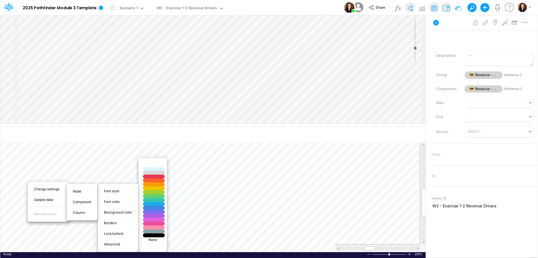
click at [158, 165] on div at bounding box center [154, 165] width 26 height 5
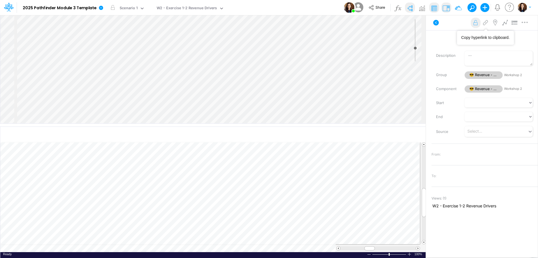
click at [475, 23] on icon at bounding box center [476, 23] width 8 height 6
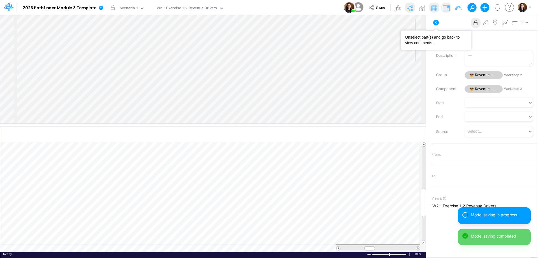
click at [434, 25] on icon at bounding box center [436, 22] width 7 height 7
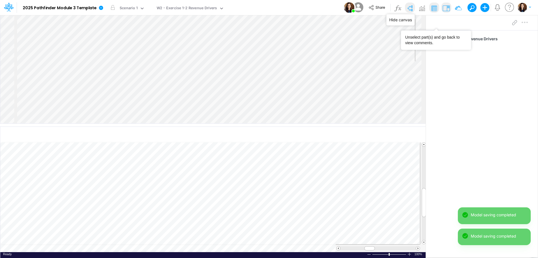
click at [412, 7] on img at bounding box center [409, 8] width 9 height 9
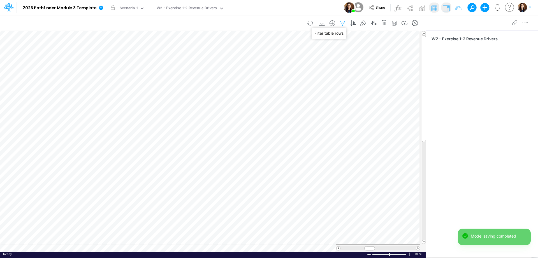
click at [346, 22] on icon "button" at bounding box center [342, 23] width 8 height 6
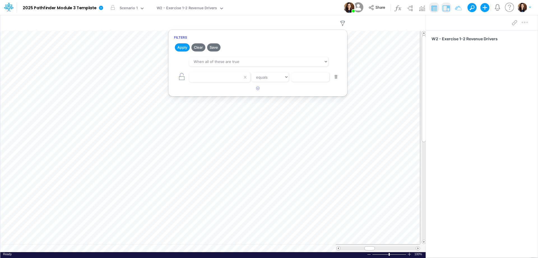
click at [288, 8] on div "Model 2025 Pathfinder Module 3 Template Edit model settings Duplicate Import Qu…" at bounding box center [269, 7] width 484 height 15
